Goal: Browse casually

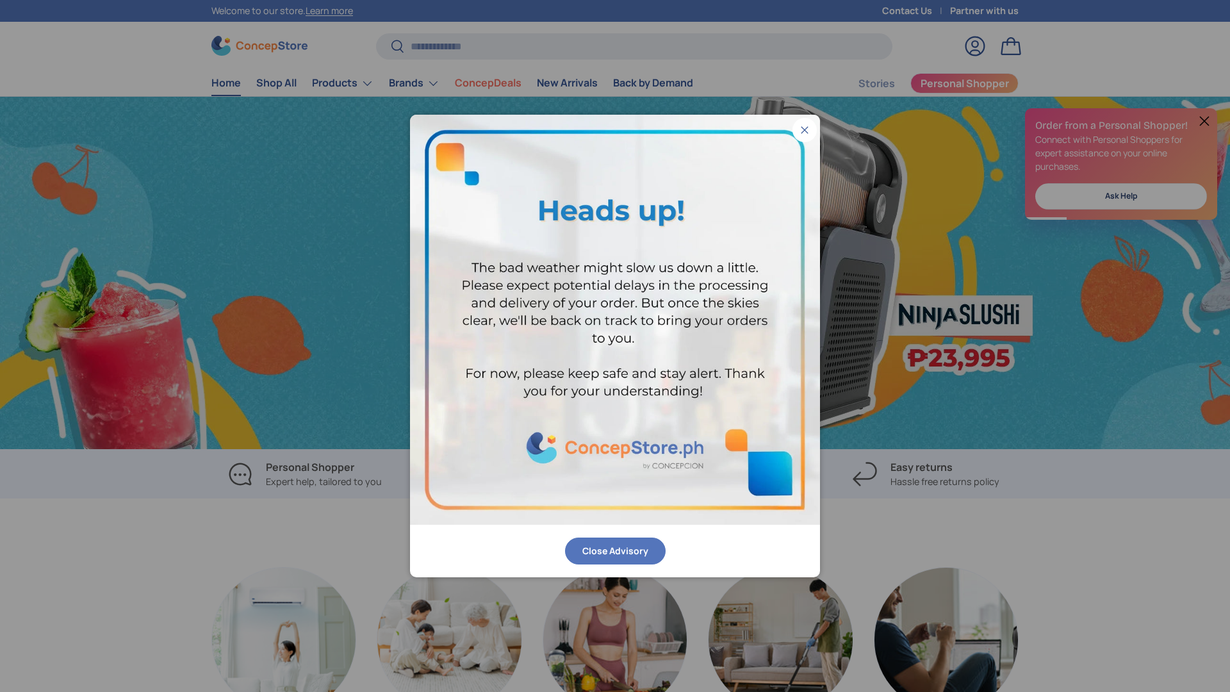
scroll to position [0, 2461]
